Goal: Task Accomplishment & Management: Manage account settings

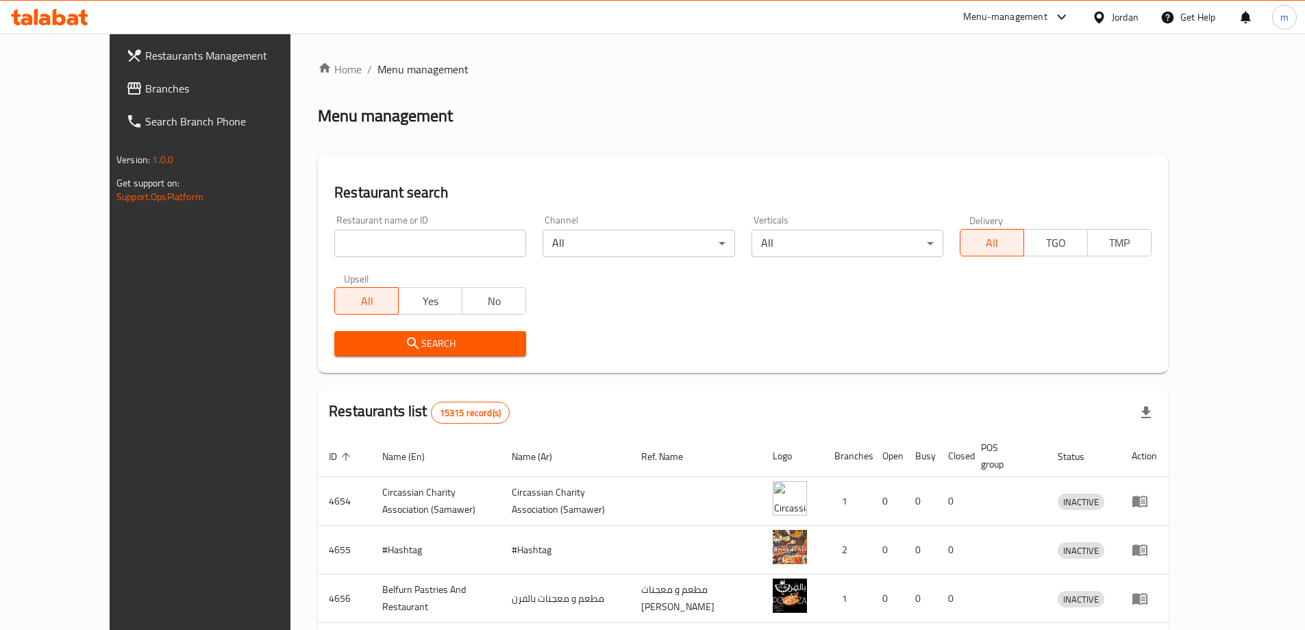
click at [145, 82] on span "Branches" at bounding box center [230, 88] width 171 height 16
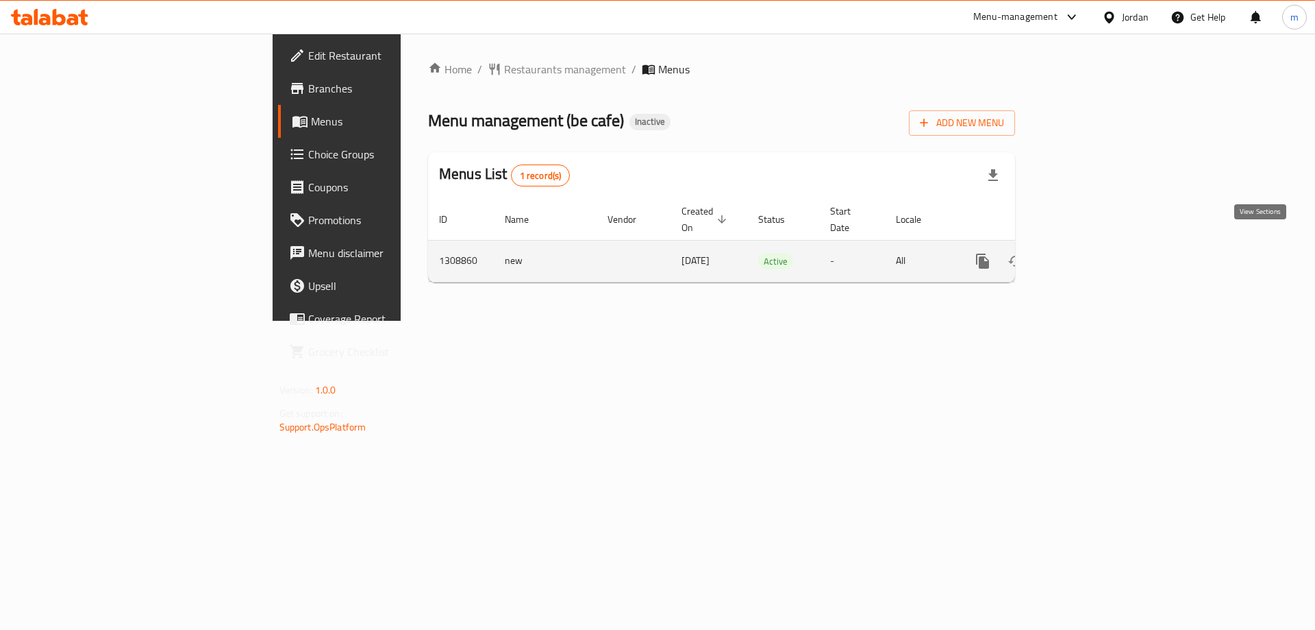
click at [1088, 255] on icon "enhanced table" at bounding box center [1081, 261] width 12 height 12
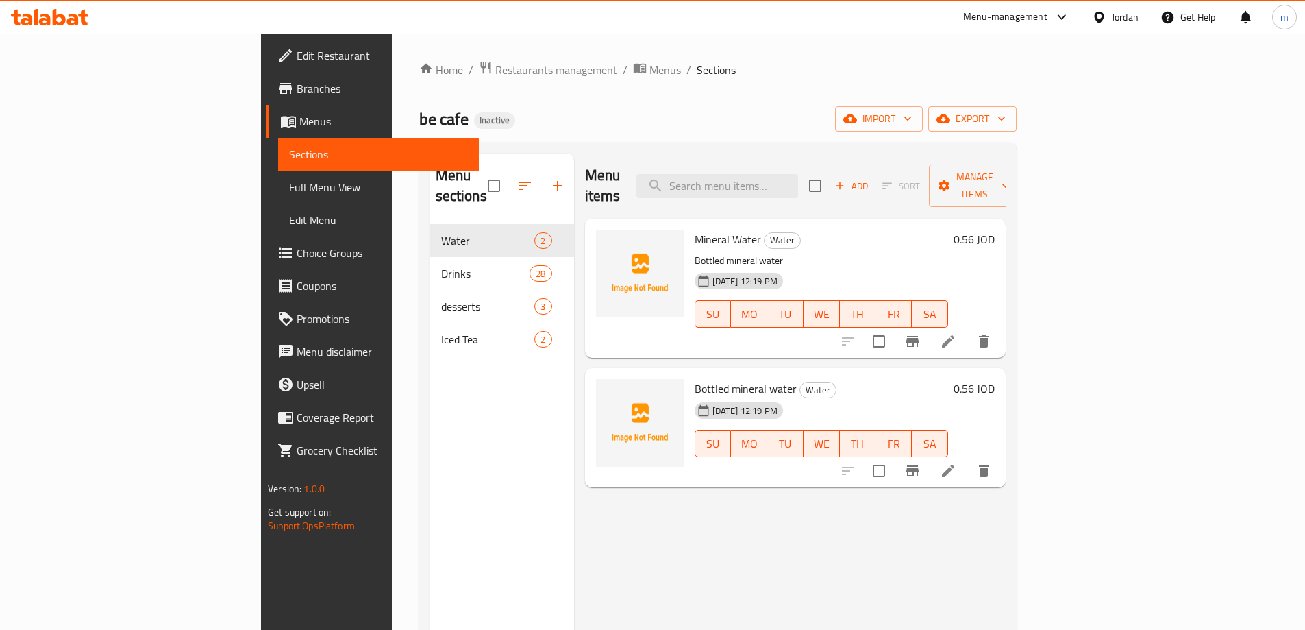
click at [297, 86] on span "Branches" at bounding box center [382, 88] width 171 height 16
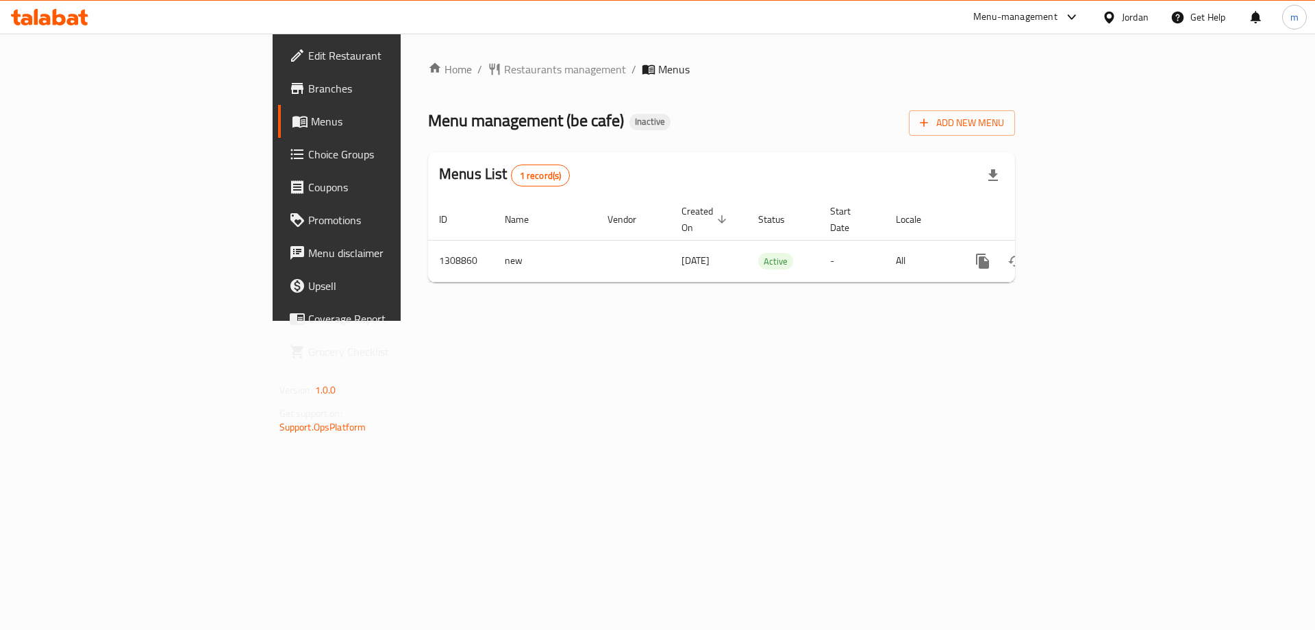
click at [308, 64] on span "Edit Restaurant" at bounding box center [394, 55] width 173 height 16
